Goal: Check status

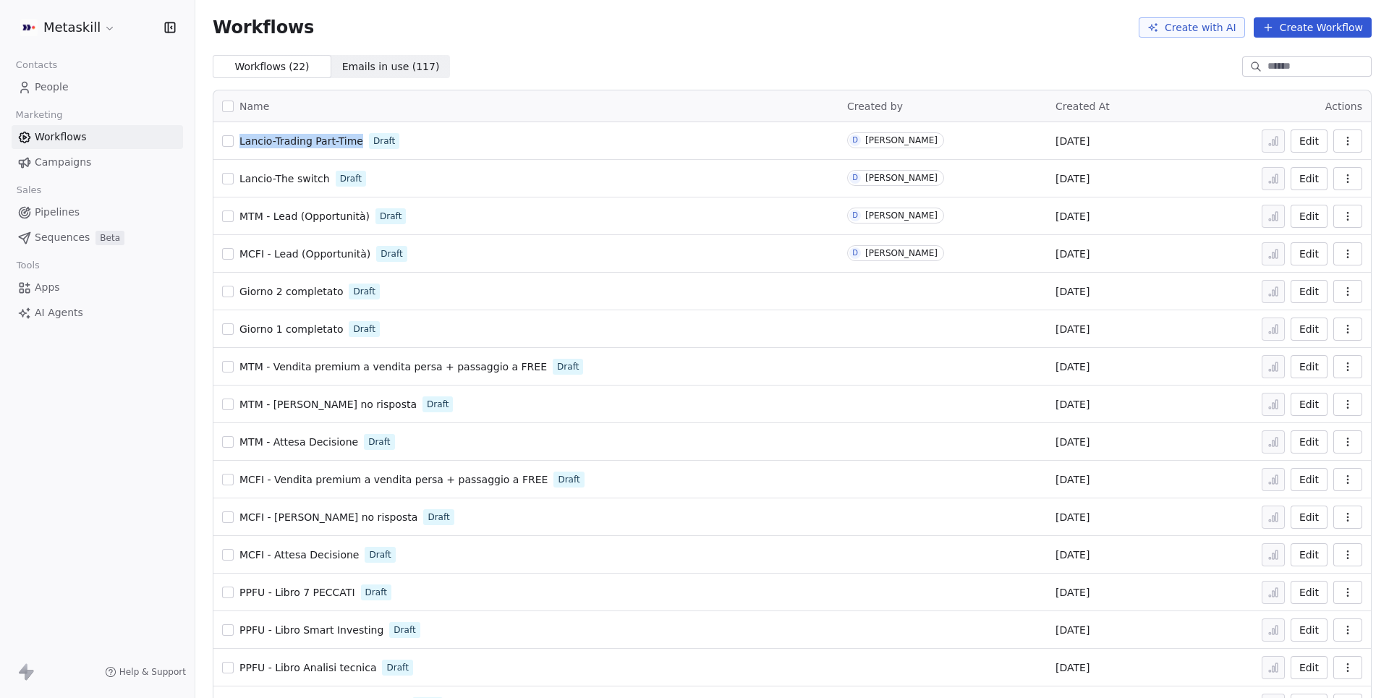
drag, startPoint x: 368, startPoint y: 146, endPoint x: 237, endPoint y: 143, distance: 130.3
click at [237, 143] on div "Lancio-Trading Part-Time Draft" at bounding box center [526, 141] width 608 height 20
click at [336, 142] on span "Lancio-Trading Part-Time" at bounding box center [302, 141] width 124 height 12
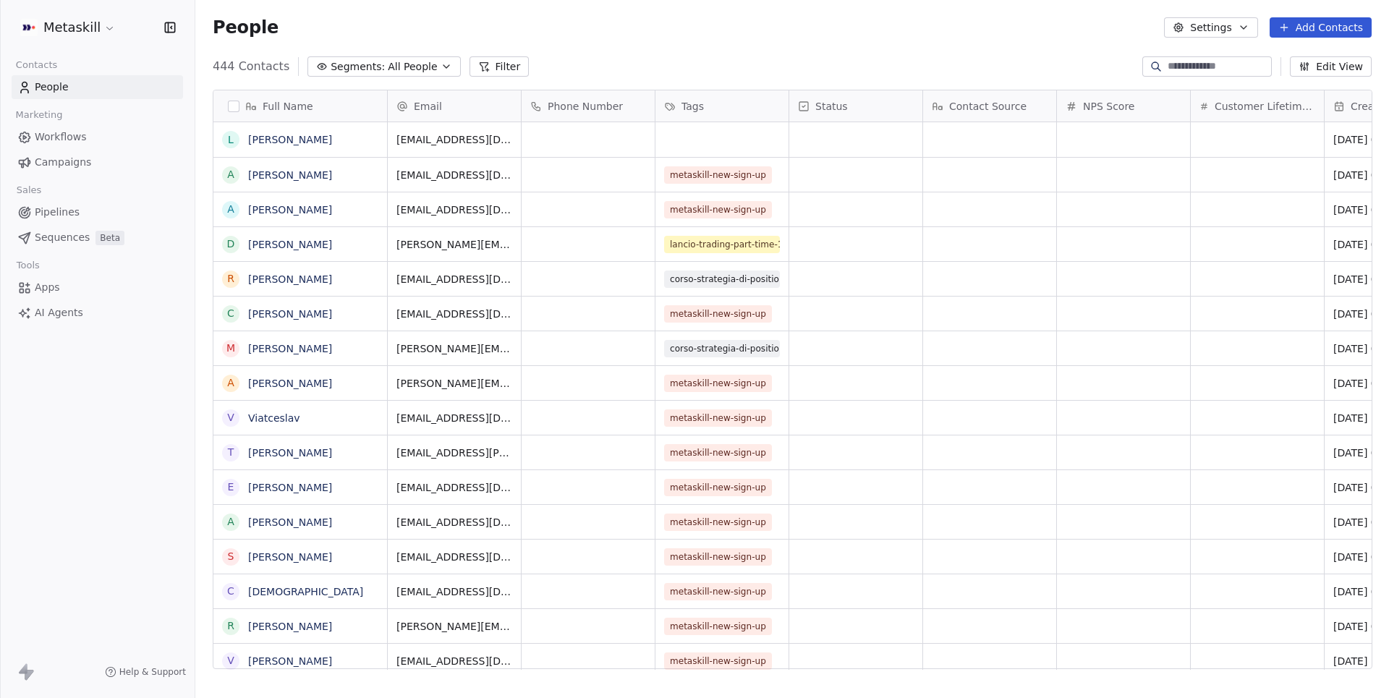
scroll to position [614, 1193]
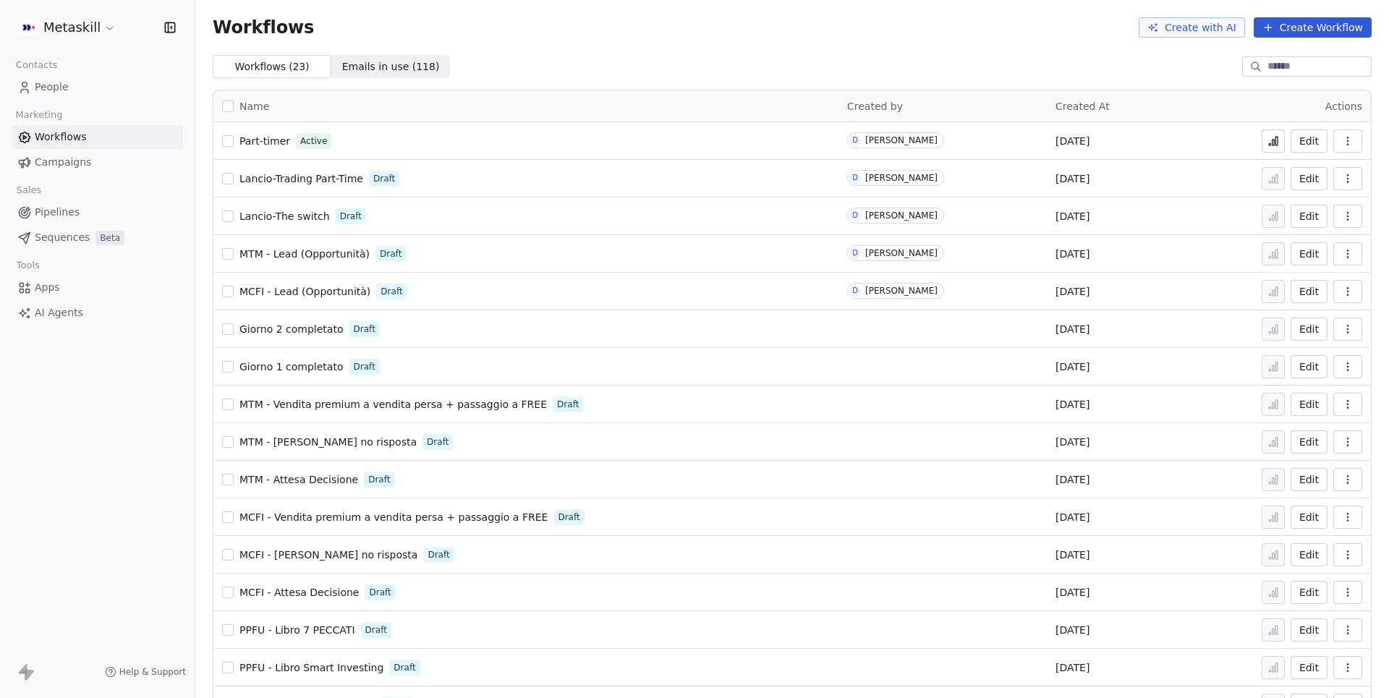
click at [304, 325] on span "Giorno 2 completato" at bounding box center [291, 329] width 103 height 12
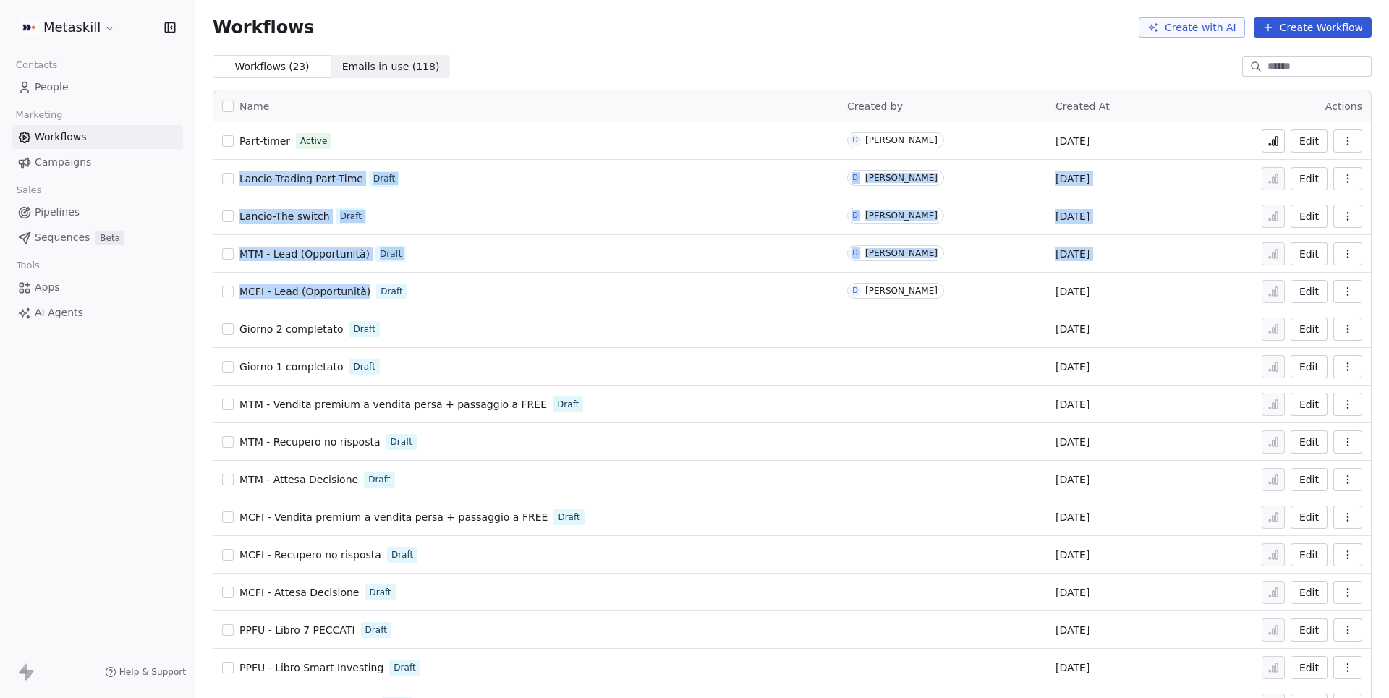
drag, startPoint x: 237, startPoint y: 182, endPoint x: 368, endPoint y: 300, distance: 175.8
click at [368, 300] on tbody "Part-timer Active D Darya Nestsiarovich Sep 5, 2025 Edit Lancio-Trading Part-Ti…" at bounding box center [792, 555] width 1158 height 866
click at [203, 263] on div "Name Created by Created At Actions Part-timer Active D Darya Nestsiarovich Sep …" at bounding box center [792, 539] width 1194 height 922
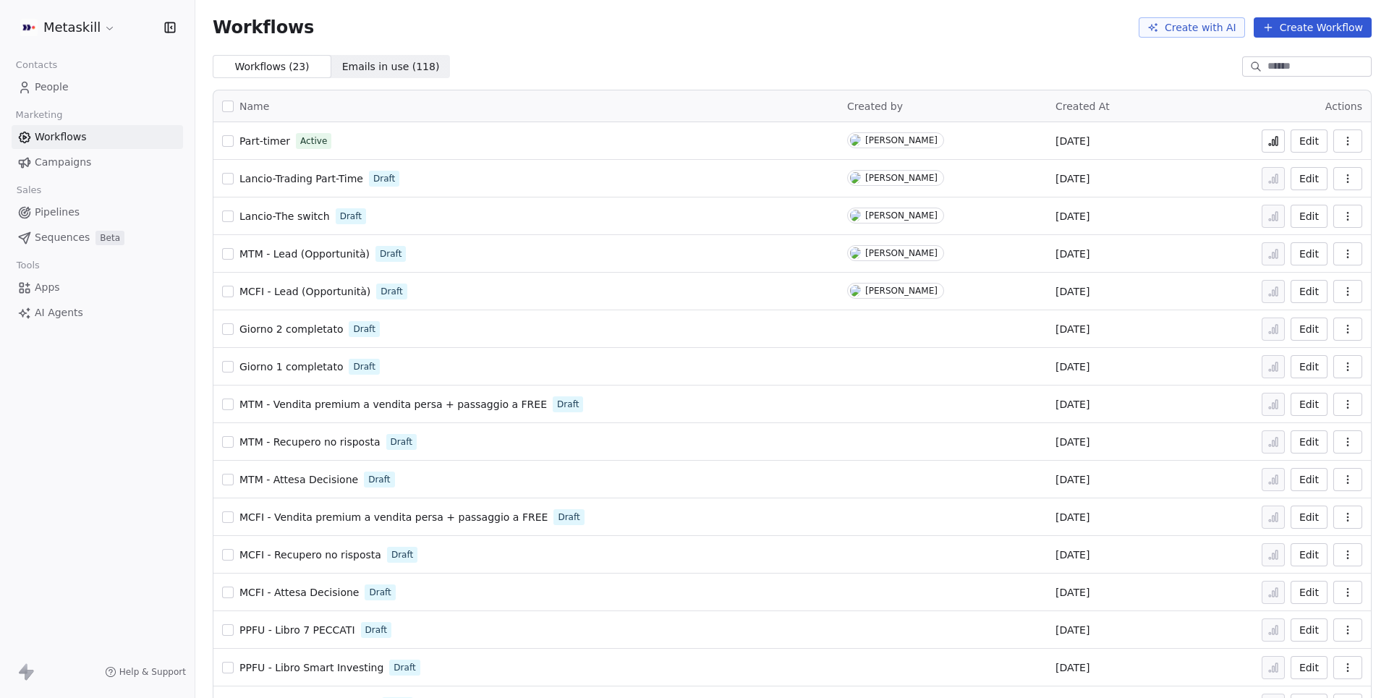
click at [326, 178] on span "Lancio-Trading Part-Time" at bounding box center [302, 179] width 124 height 12
